Goal: Check status: Check status

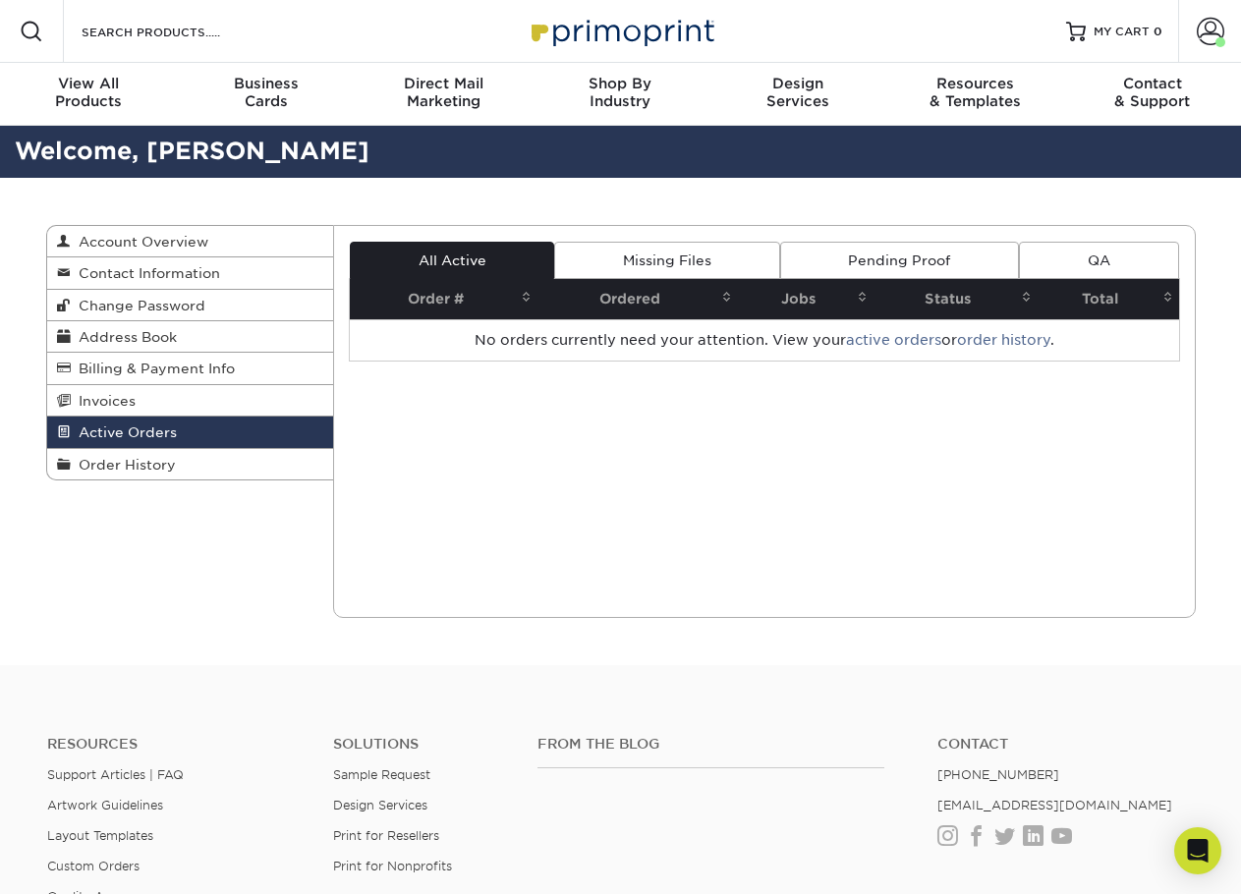
click at [144, 427] on span "Active Orders" at bounding box center [124, 432] width 106 height 16
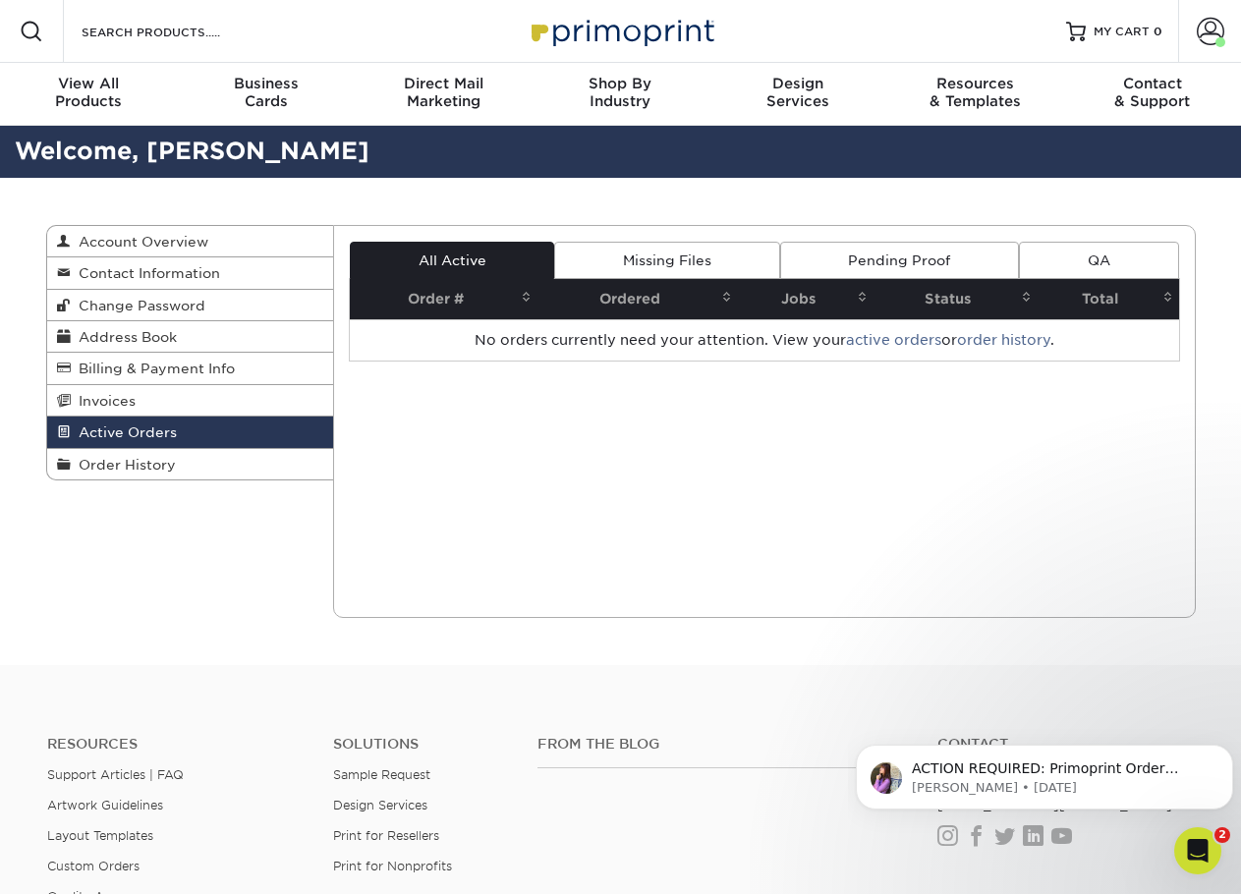
click at [1186, 842] on div "Open Intercom Messenger" at bounding box center [1197, 850] width 65 height 65
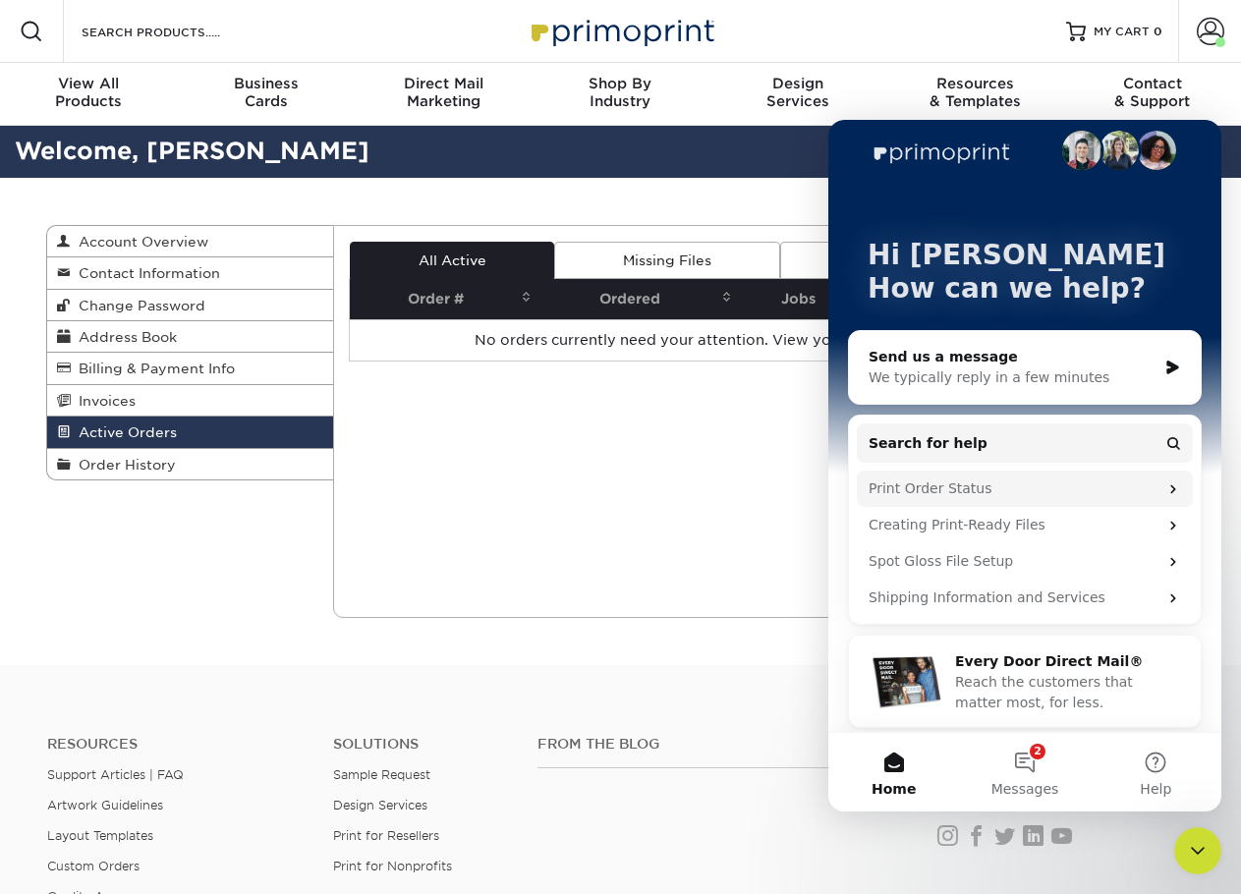
scroll to position [27, 0]
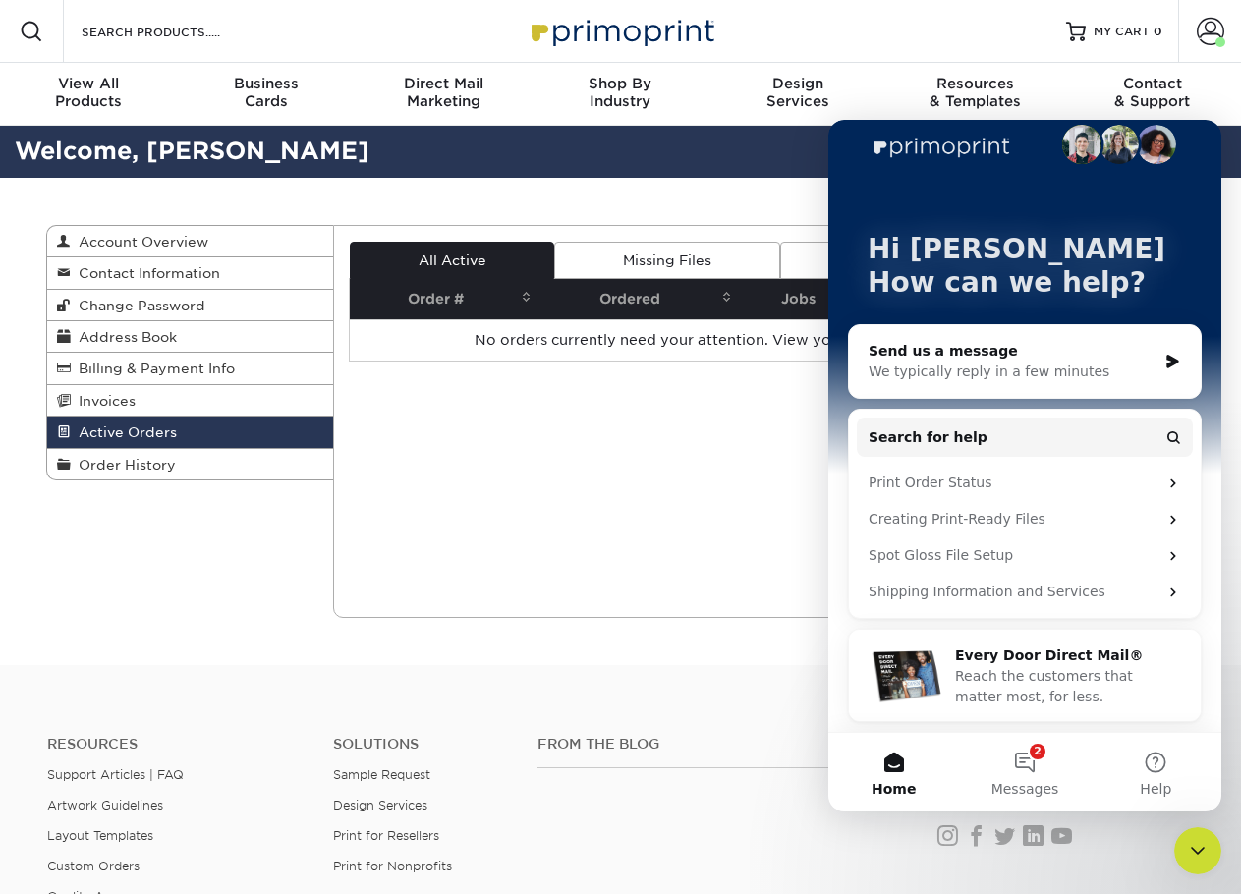
click at [1063, 358] on div "Send us a message" at bounding box center [1012, 351] width 288 height 21
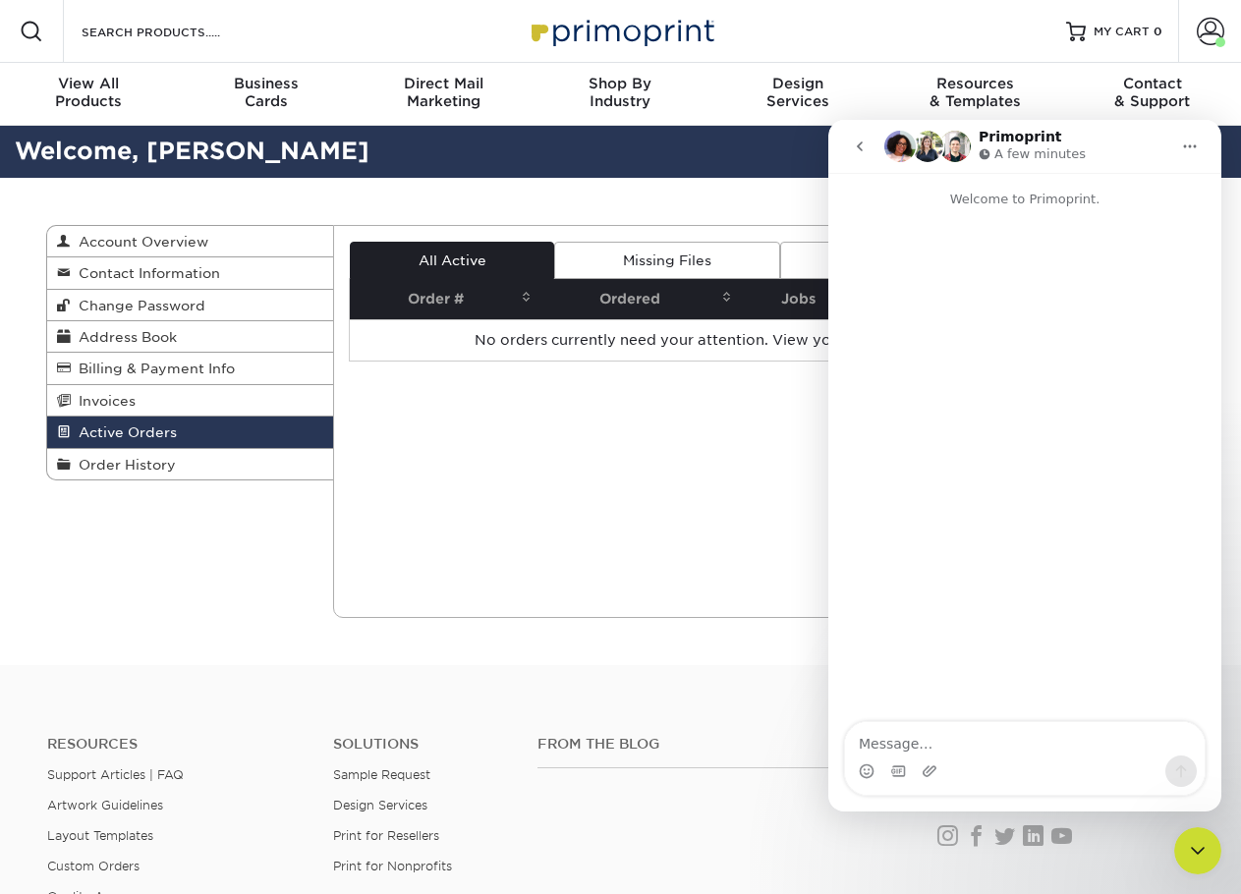
scroll to position [0, 0]
click at [920, 741] on textarea "Message…" at bounding box center [1024, 738] width 359 height 33
type textarea "W"
type textarea "Good afternoon, We didn't ge"
drag, startPoint x: 1057, startPoint y: 743, endPoint x: 1649, endPoint y: 858, distance: 603.5
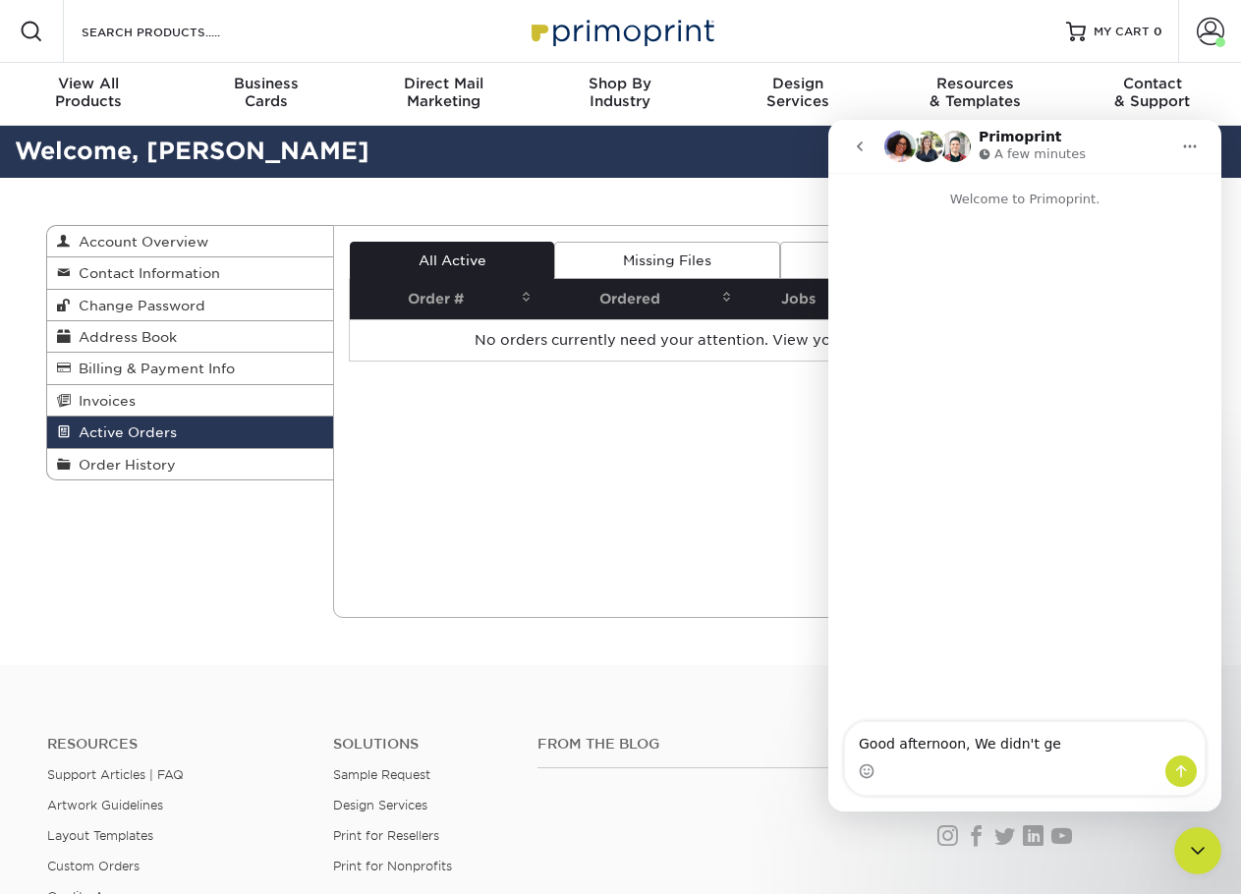
click html "Primoprint A few minutes Welcome to Primoprint. Good afternoon, We didn't ge Go…"
click at [1211, 30] on span at bounding box center [1210, 32] width 28 height 28
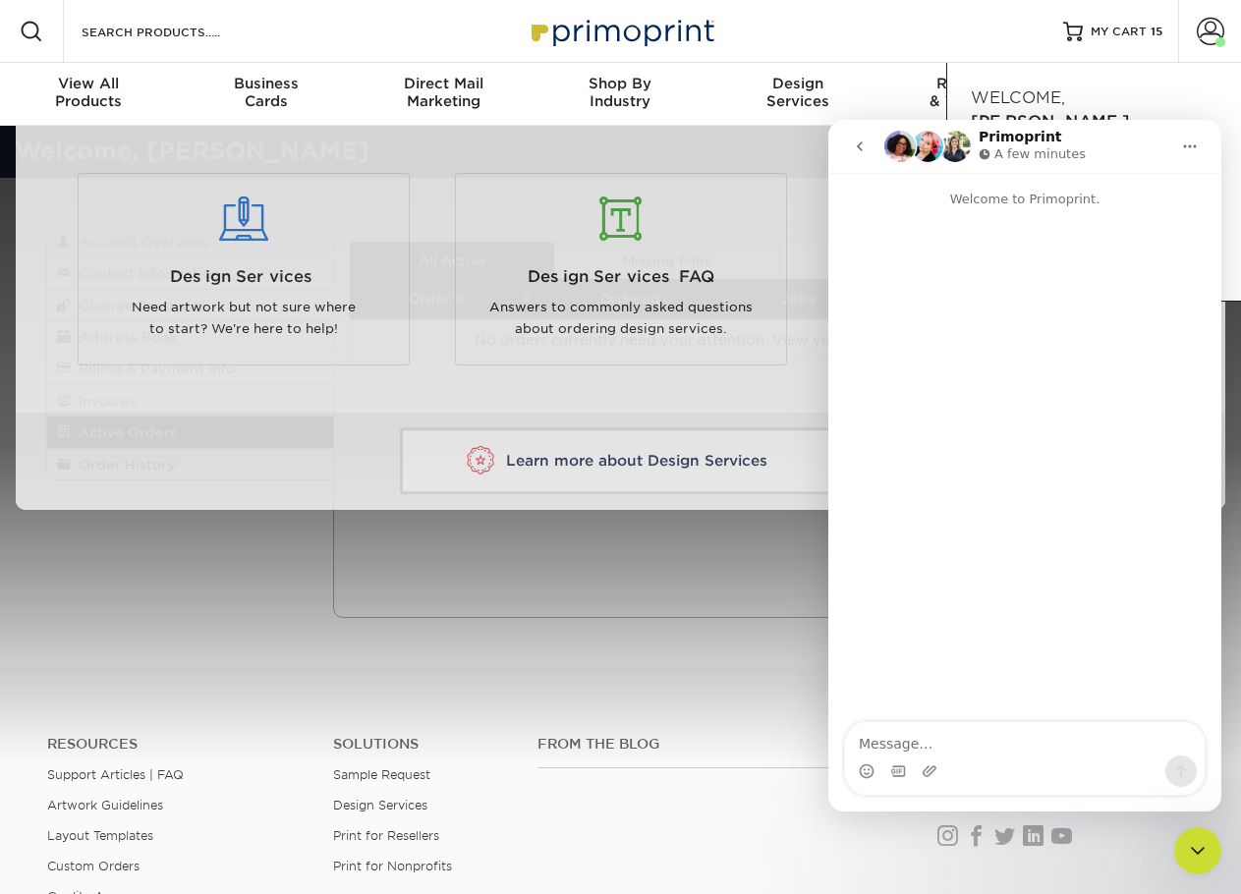
click at [839, 48] on div "Resources Menu Search Products Account Welcome, Elaine Account Dashboard Active…" at bounding box center [620, 31] width 1241 height 63
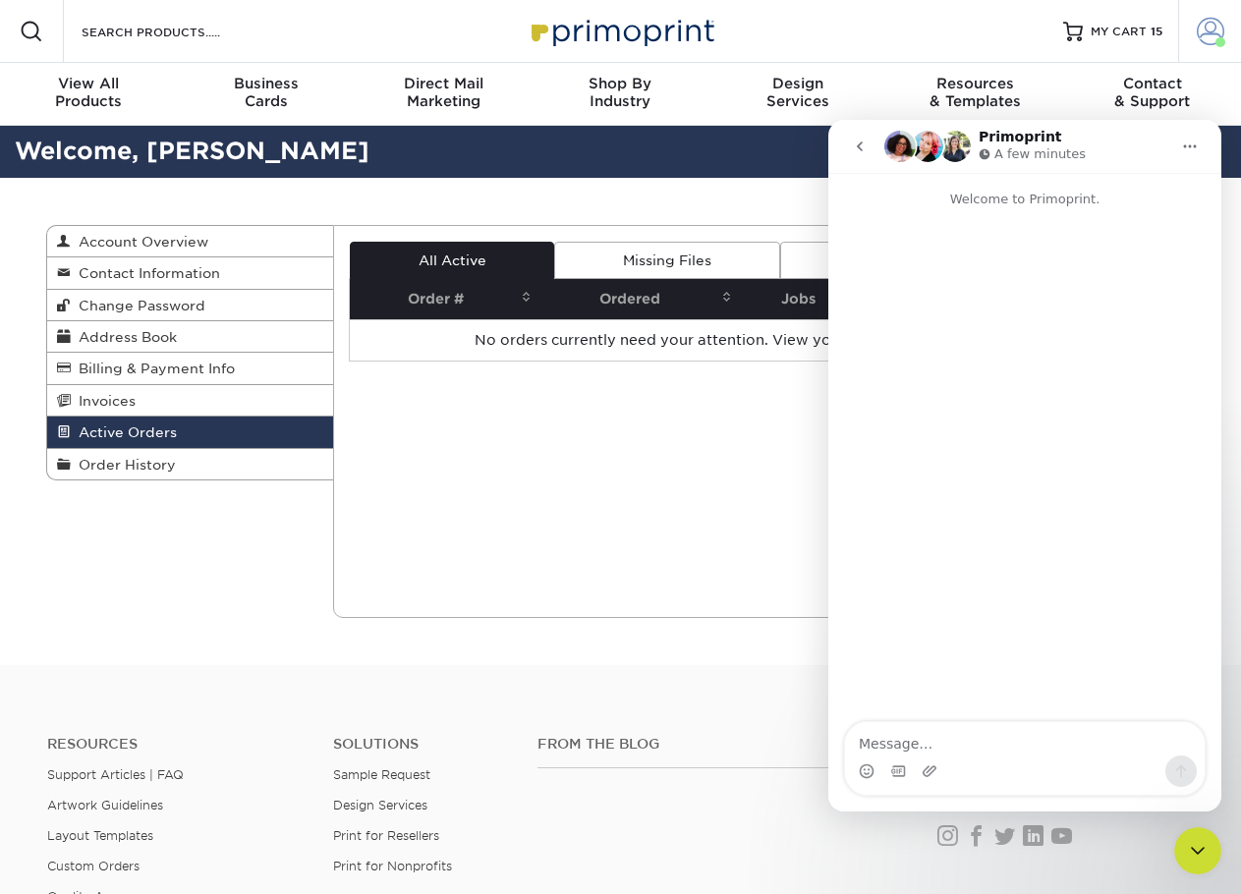
click at [1210, 34] on span at bounding box center [1210, 32] width 28 height 28
click at [1196, 856] on icon "Close Intercom Messenger" at bounding box center [1198, 851] width 24 height 24
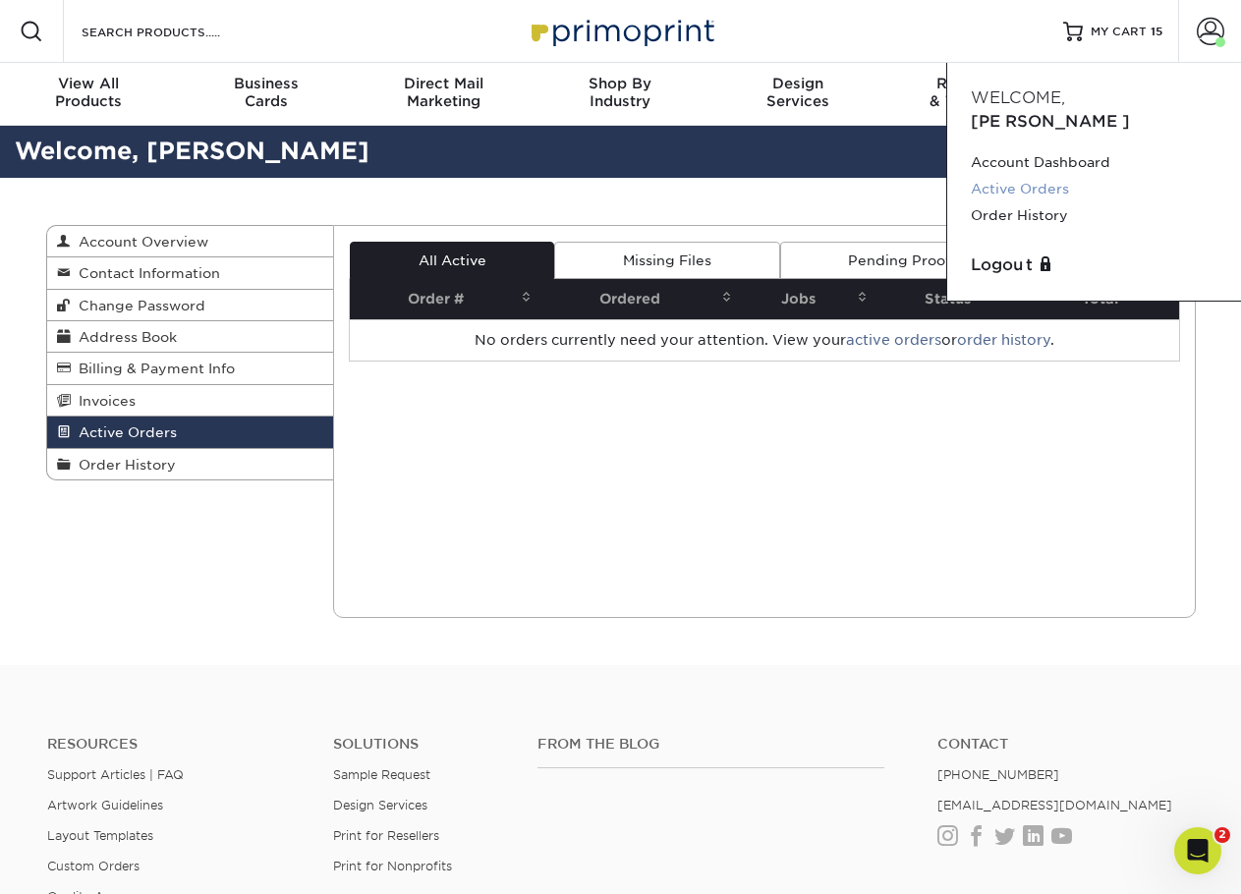
click at [1032, 176] on link "Active Orders" at bounding box center [1093, 189] width 247 height 27
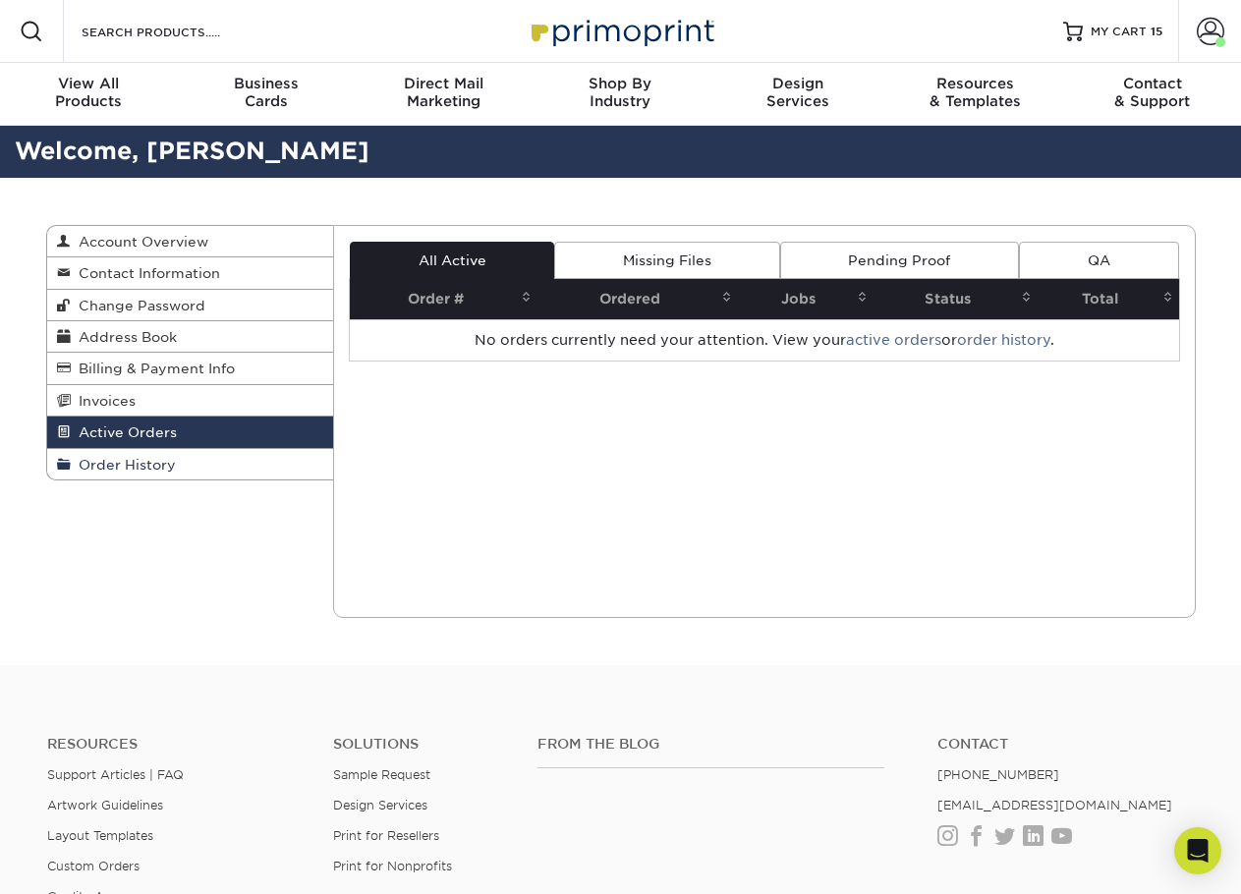
click at [115, 467] on span "Order History" at bounding box center [123, 465] width 105 height 16
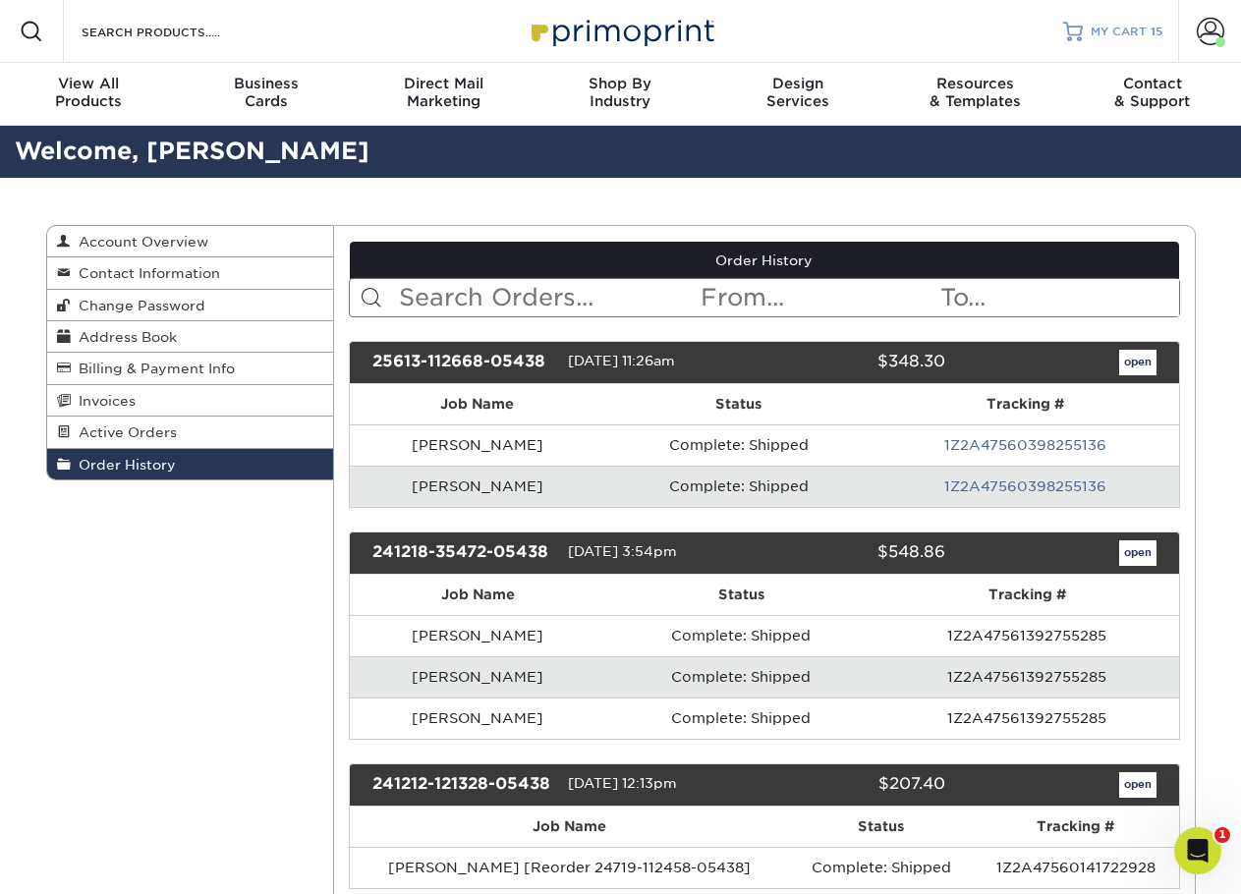
click at [1133, 29] on span "MY CART" at bounding box center [1118, 32] width 56 height 17
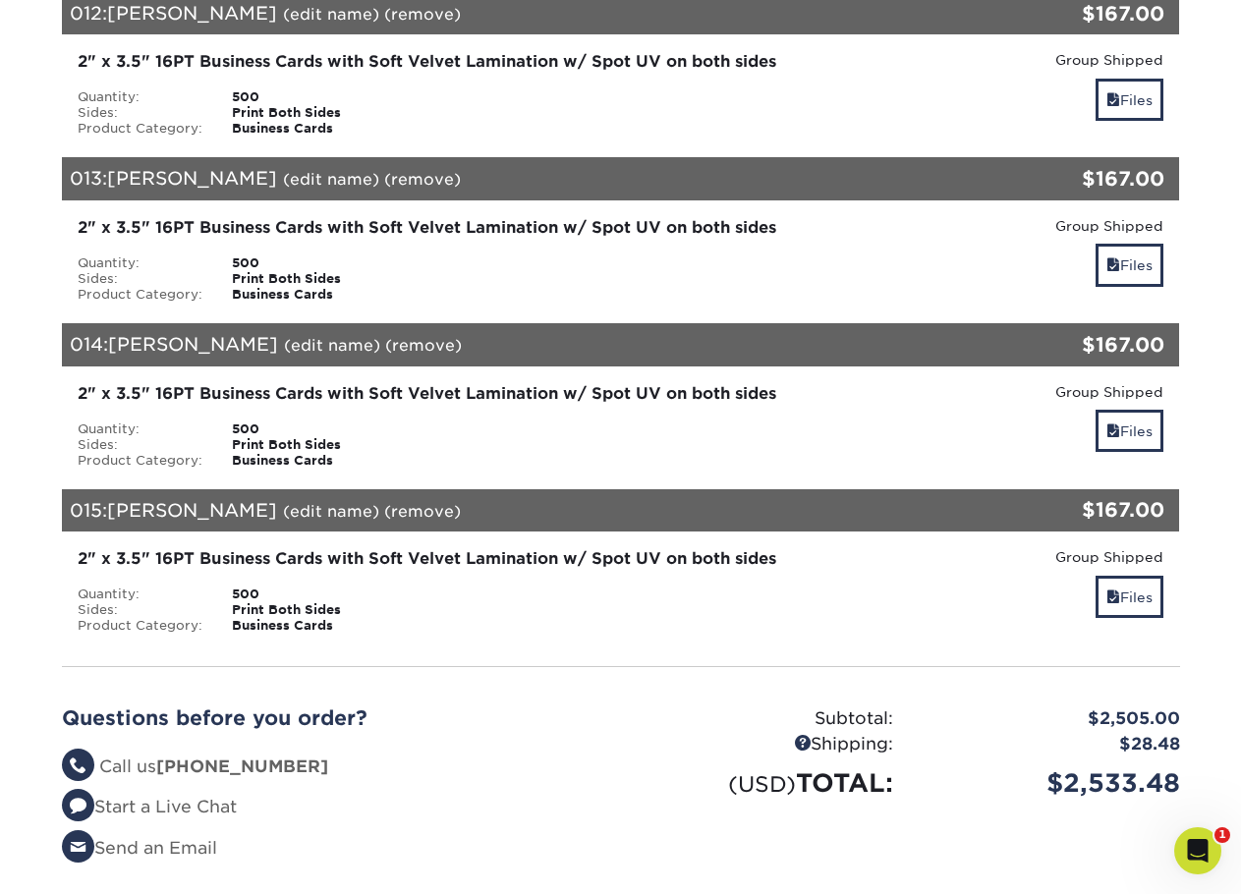
scroll to position [2750, 0]
